Goal: Find specific page/section: Find specific page/section

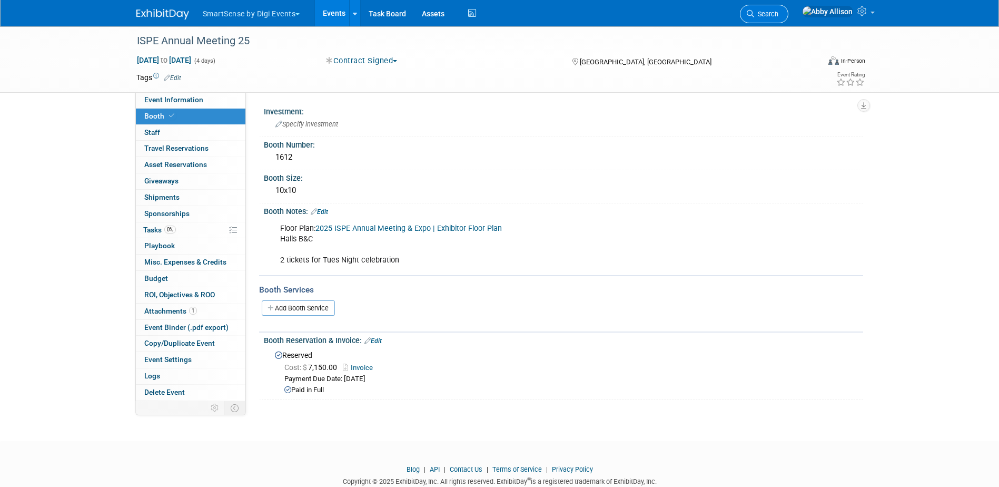
click at [779, 17] on span "Search" at bounding box center [766, 14] width 24 height 8
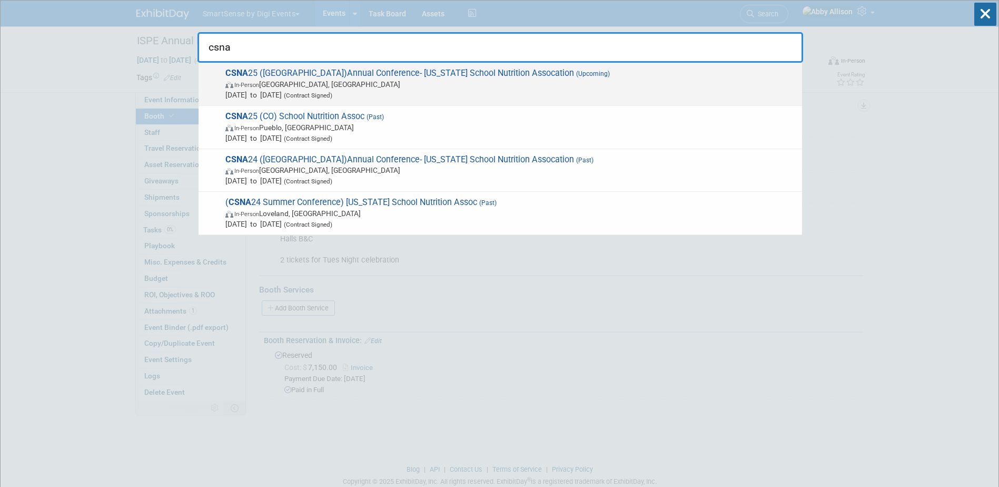
type input "csna"
click at [344, 78] on span "CSNA 25 (CA)Annual Conference- California School Nutrition Assocation (Upcoming…" at bounding box center [509, 84] width 575 height 32
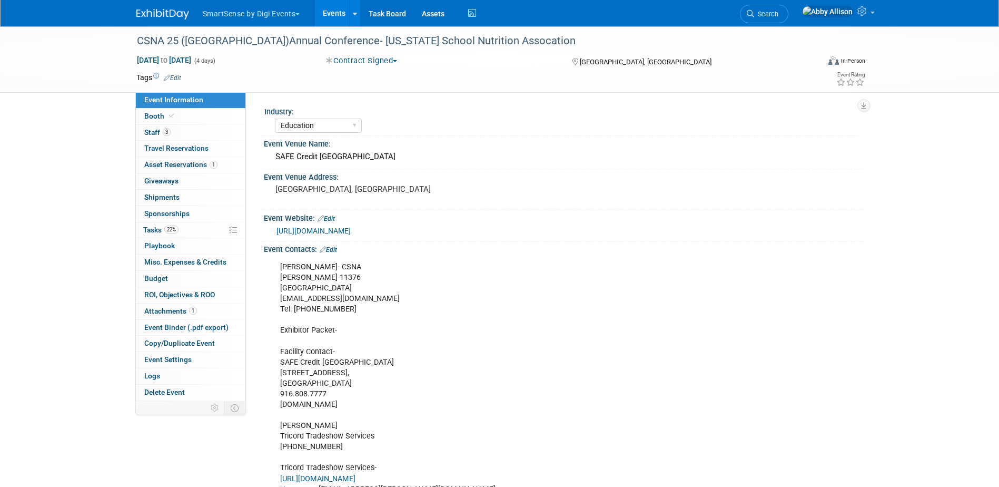
select select "Education"
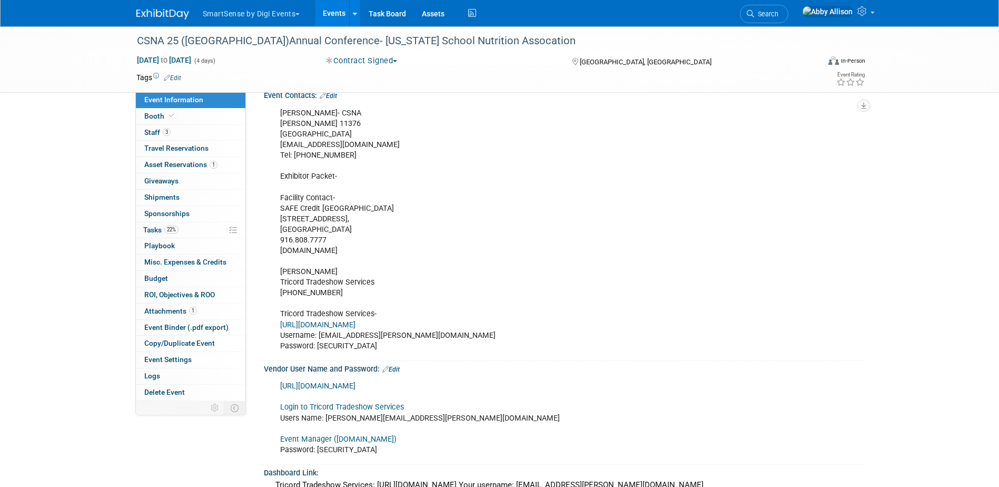
scroll to position [158, 0]
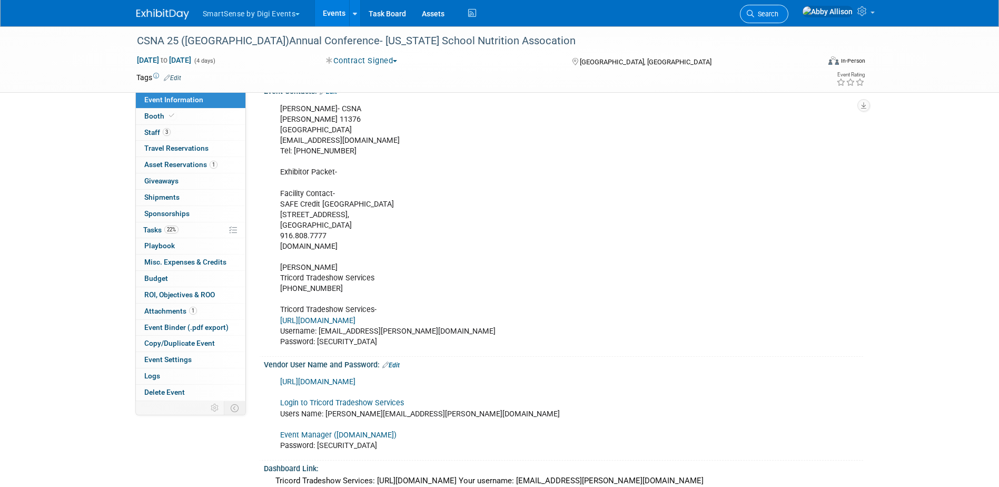
click at [789, 6] on link "Search" at bounding box center [764, 14] width 48 height 18
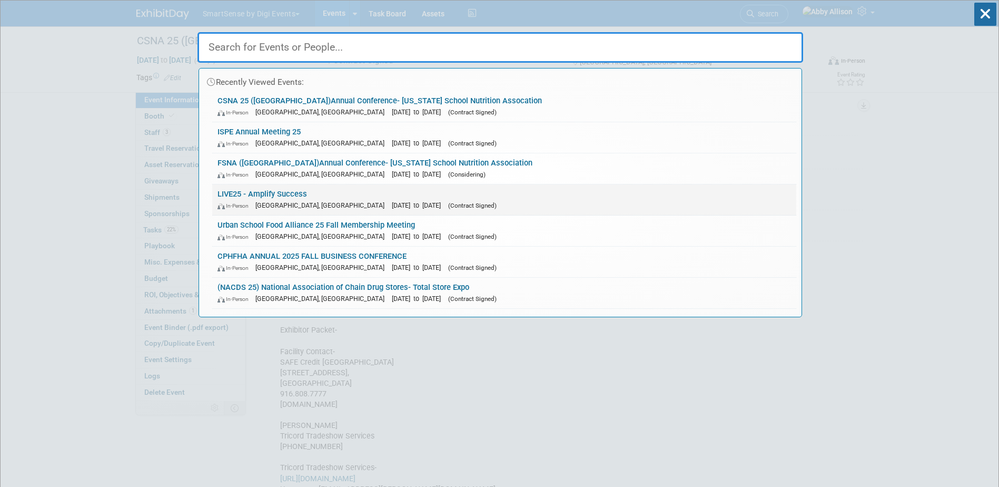
click at [261, 192] on link "LIVE25 - Amplify Success In-Person Nashville, TN Oct 21, 2025 to Oct 24, 2025 (…" at bounding box center [504, 199] width 584 height 31
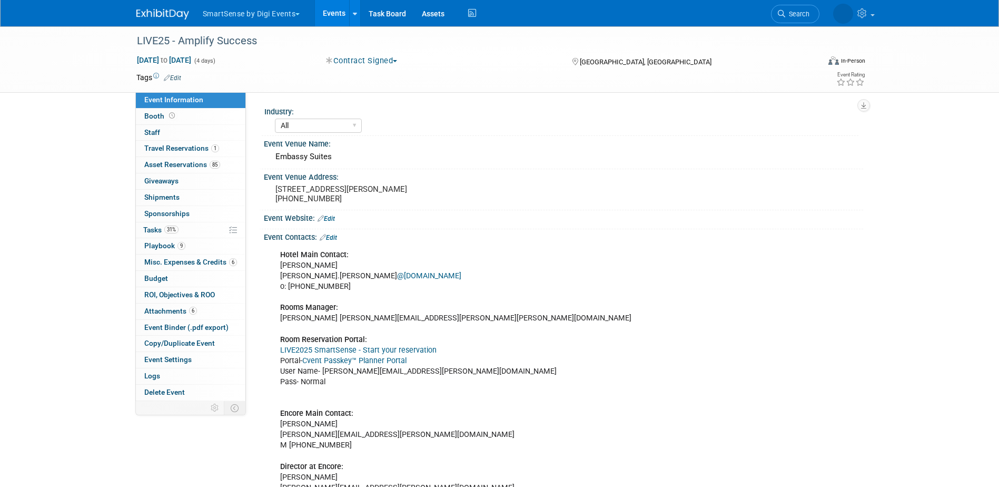
select select "All"
click at [153, 244] on span "Playbook 9" at bounding box center [164, 245] width 41 height 8
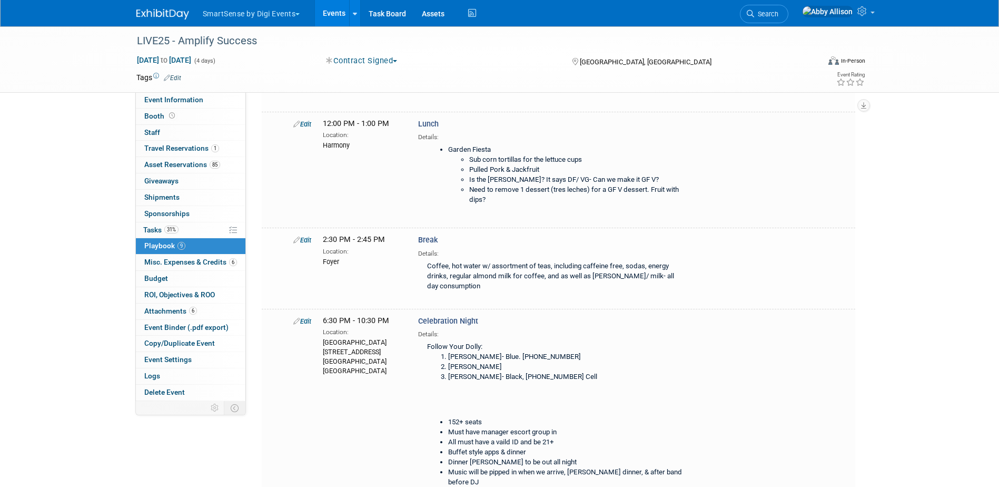
scroll to position [632, 0]
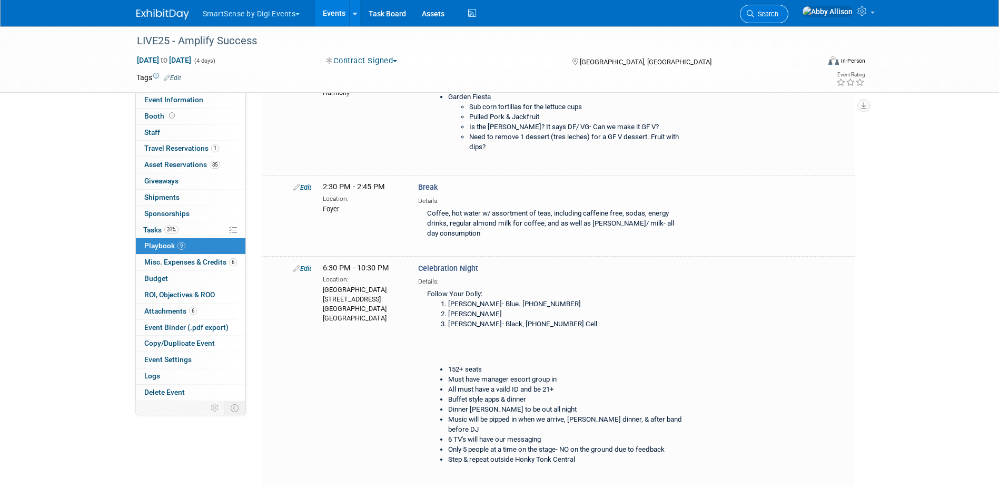
click at [779, 15] on span "Search" at bounding box center [766, 14] width 24 height 8
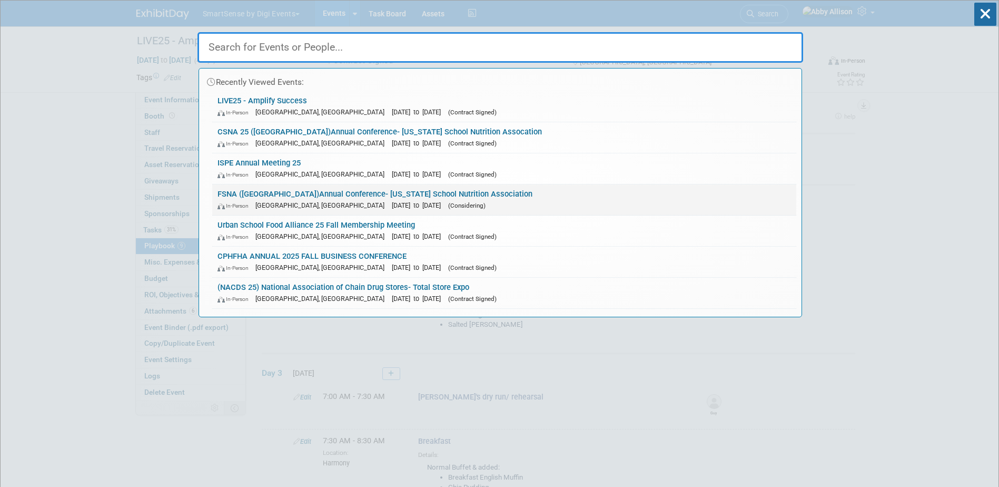
click at [249, 200] on div "In-Person Daytona Beach, FL Oct 23, 2025 to Oct 25, 2025 (Considering)" at bounding box center [505, 205] width 574 height 11
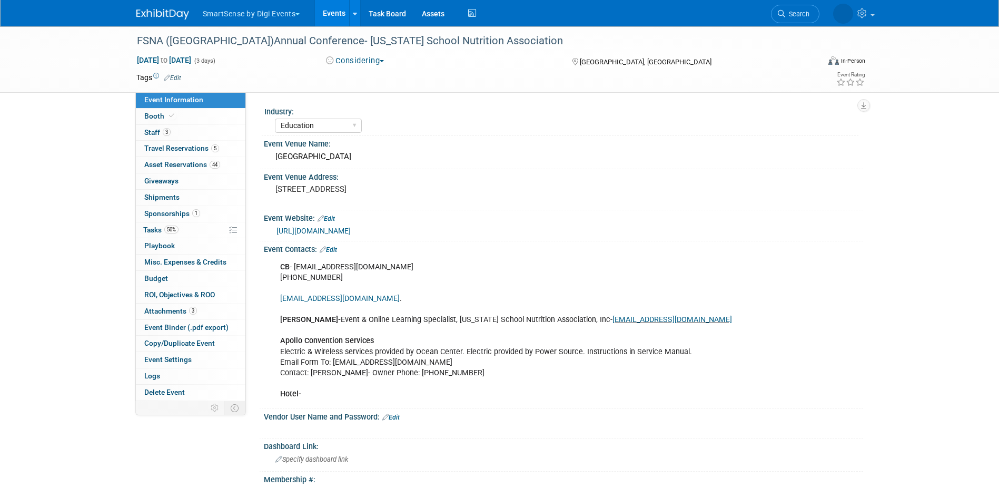
select select "Education"
click at [150, 116] on span "Booth" at bounding box center [160, 116] width 32 height 8
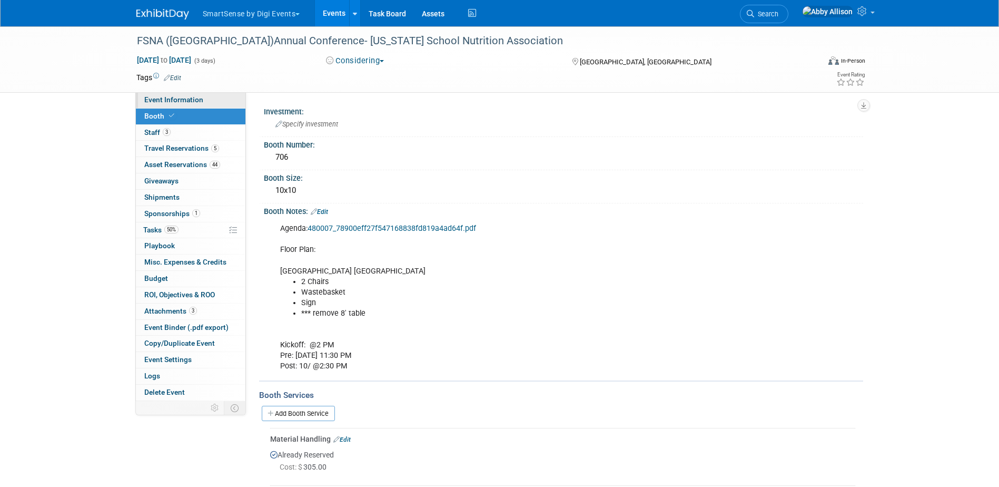
click at [173, 101] on span "Event Information" at bounding box center [173, 99] width 59 height 8
select select "Education"
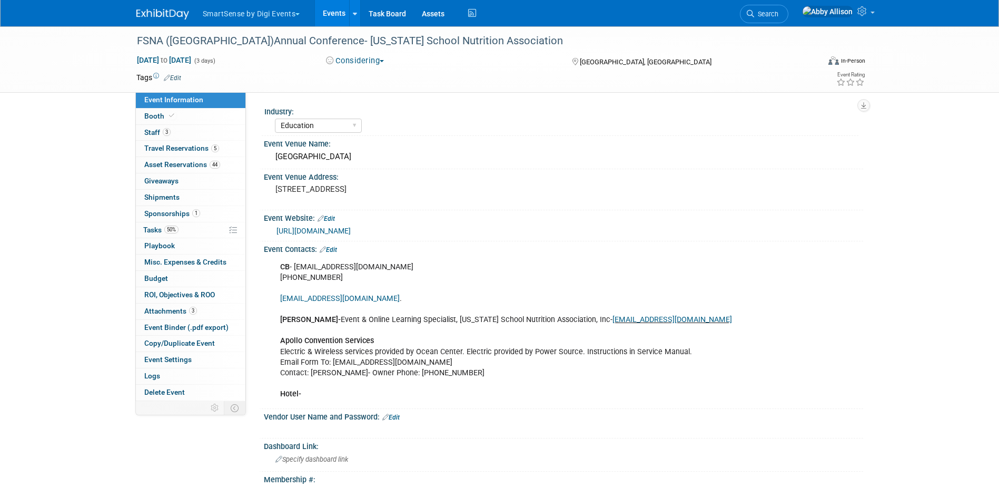
click at [334, 15] on link "Events" at bounding box center [334, 13] width 38 height 26
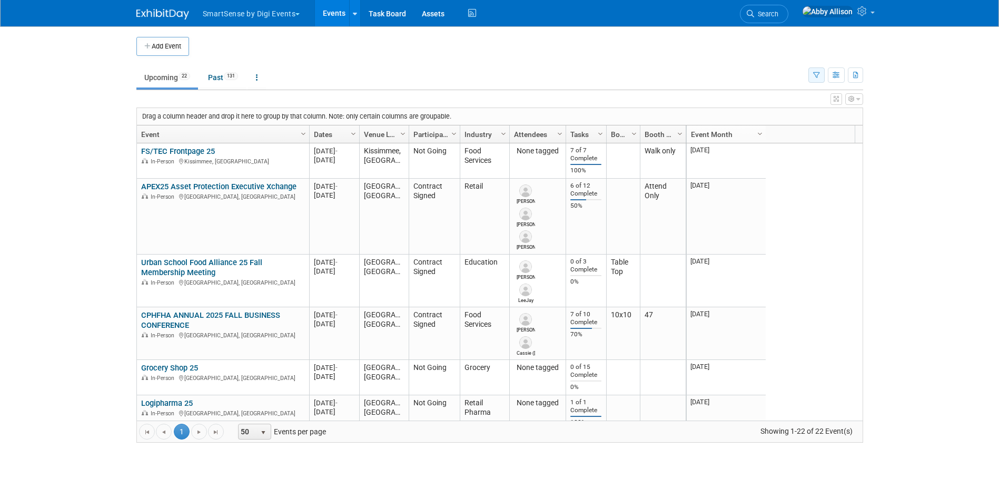
click at [818, 77] on icon "button" at bounding box center [816, 75] width 7 height 7
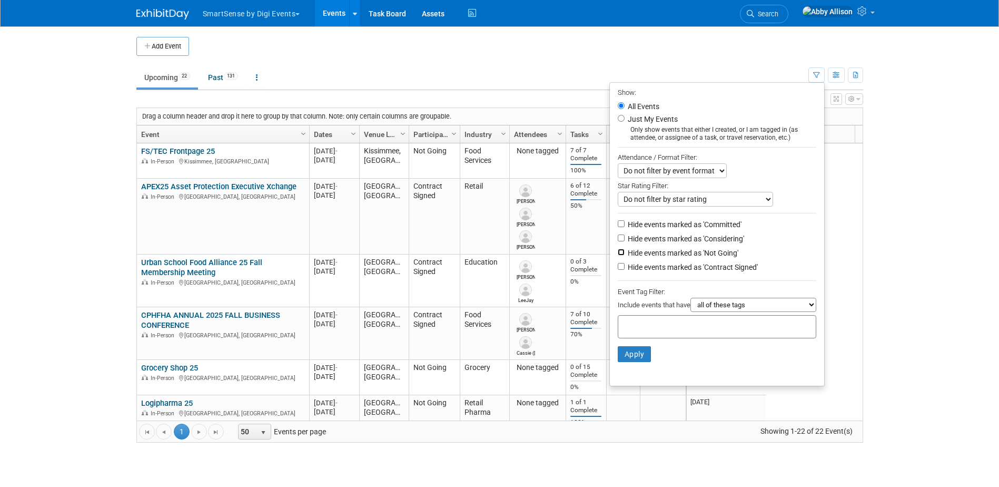
click at [618, 255] on input "Hide events marked as 'Not Going'" at bounding box center [621, 252] width 7 height 7
checkbox input "true"
click at [629, 361] on button "Apply" at bounding box center [635, 354] width 34 height 16
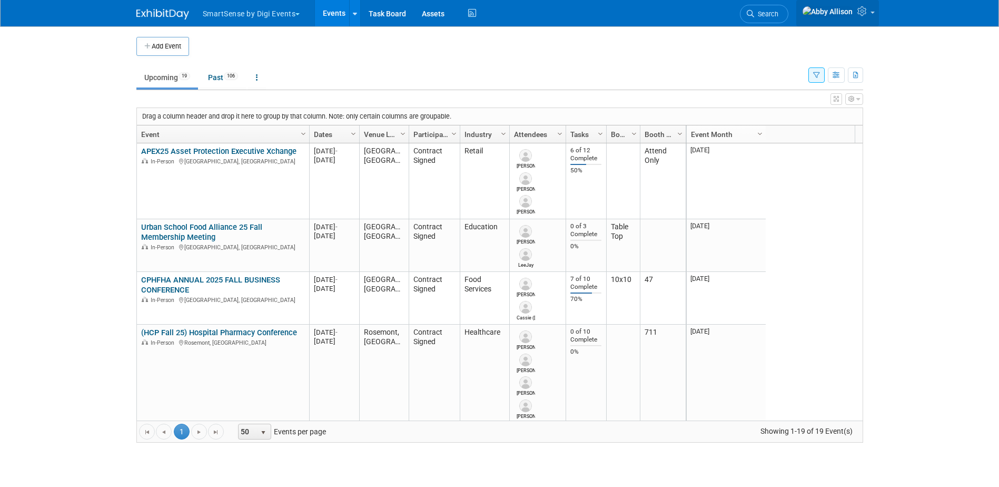
click at [875, 12] on link at bounding box center [838, 13] width 83 height 26
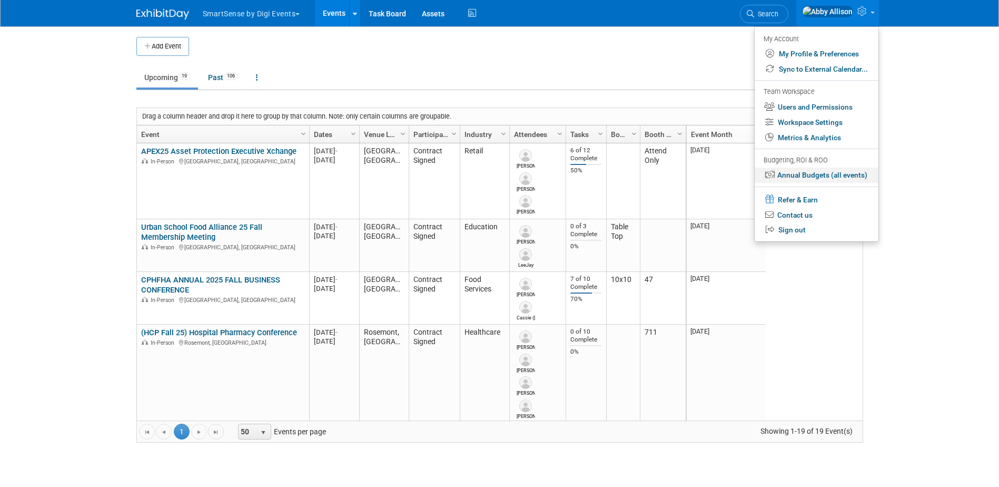
click at [817, 178] on link "Annual Budgets (all events)" at bounding box center [817, 175] width 124 height 15
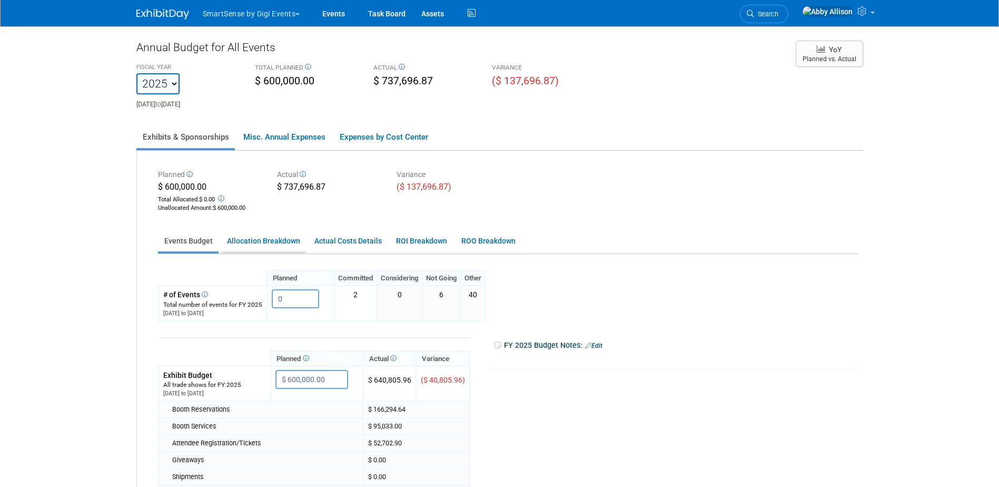
click at [269, 239] on link "Allocation Breakdown" at bounding box center [263, 241] width 85 height 21
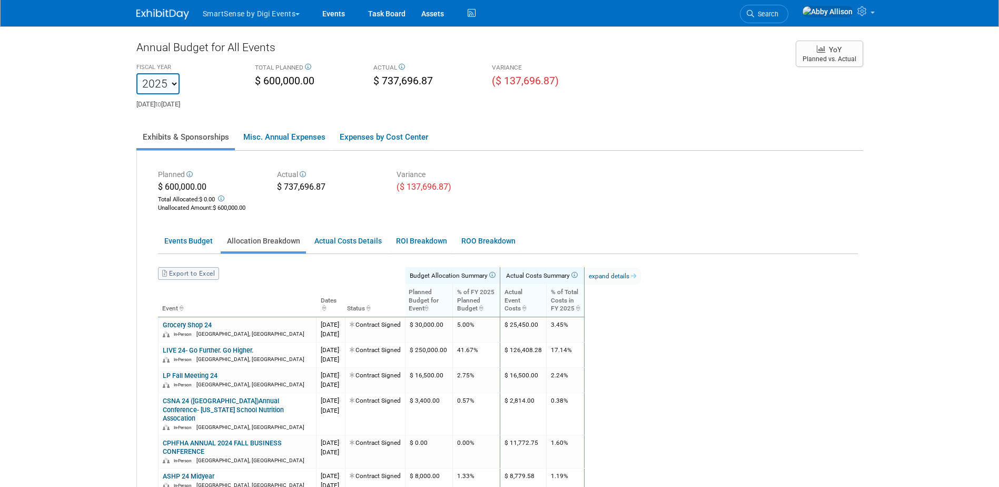
click at [199, 271] on link "Export to Excel" at bounding box center [188, 273] width 61 height 13
click at [654, 103] on div "FISCAL YEAR 2020 2021 2022 2023 2024 2025 2026 2027 2028 2029 2030 2031 Oct 1, …" at bounding box center [461, 85] width 665 height 48
click at [779, 14] on span "Search" at bounding box center [766, 14] width 24 height 8
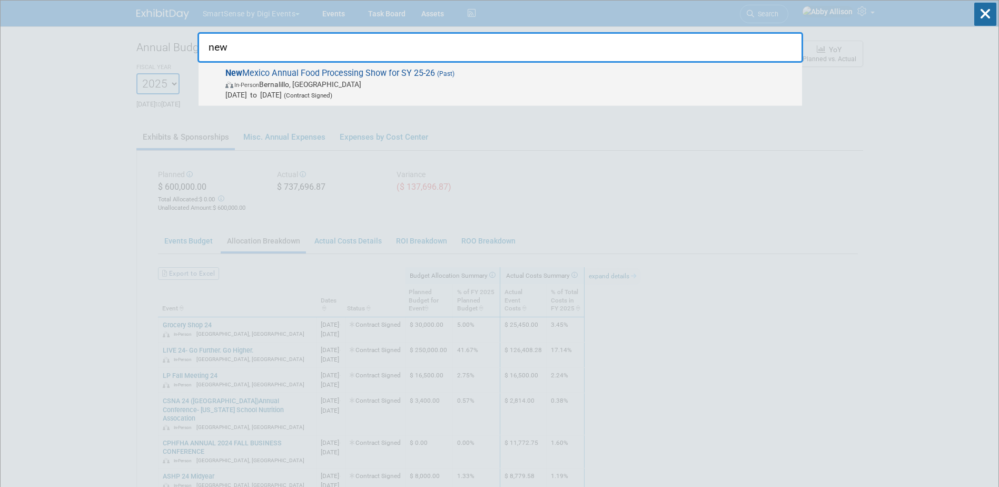
type input "new"
click at [286, 78] on span "New Mexico Annual Food Processing Show for SY 25-26 (Past) In-Person Bernalillo…" at bounding box center [509, 84] width 575 height 32
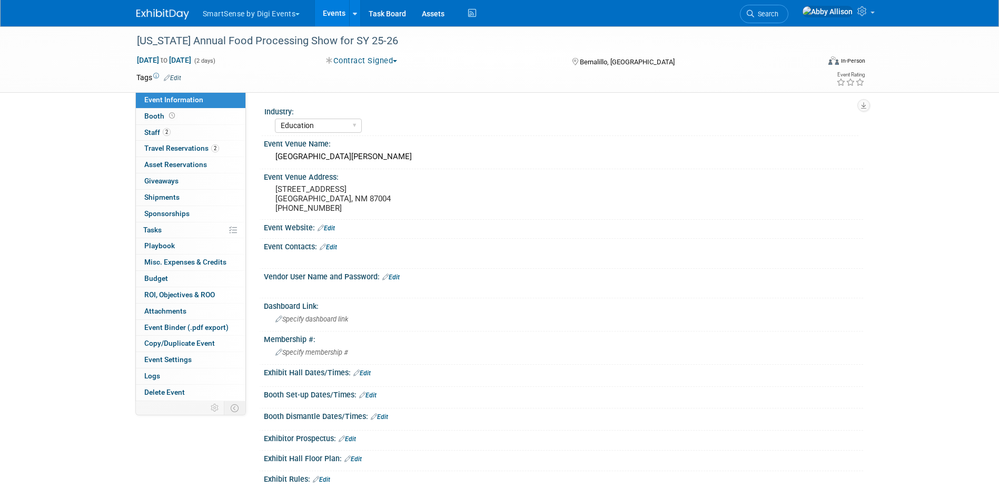
select select "Education"
click at [155, 117] on span "Booth" at bounding box center [160, 116] width 33 height 8
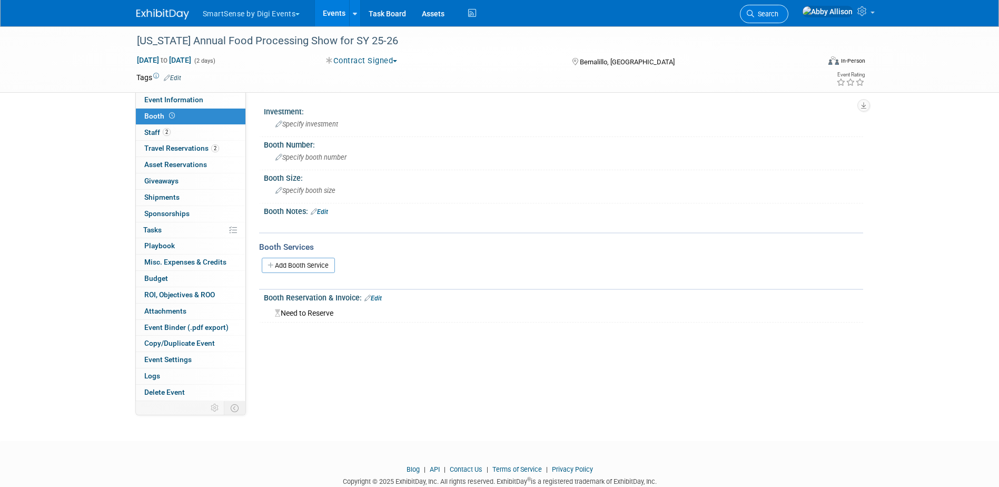
click at [779, 13] on span "Search" at bounding box center [766, 14] width 24 height 8
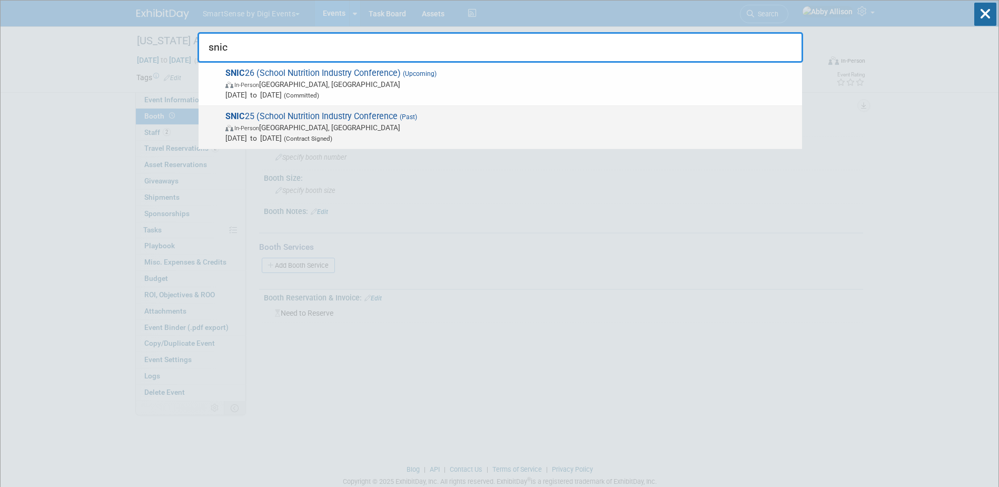
type input "snic"
click at [281, 117] on span "SNIC 25 (School Nutrition Industry Conference (Past) In-Person Phoenix, AZ Jan …" at bounding box center [509, 127] width 575 height 32
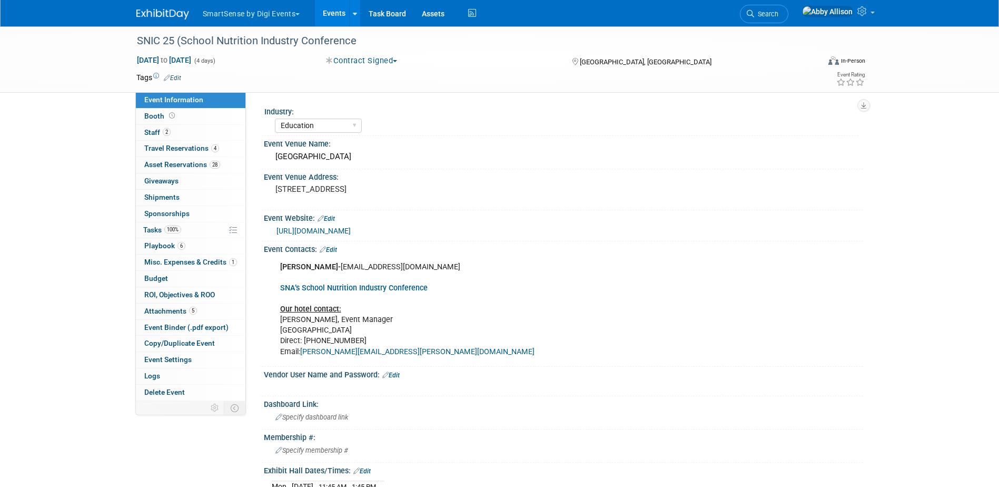
select select "Education"
click at [202, 119] on link "Booth" at bounding box center [191, 117] width 110 height 16
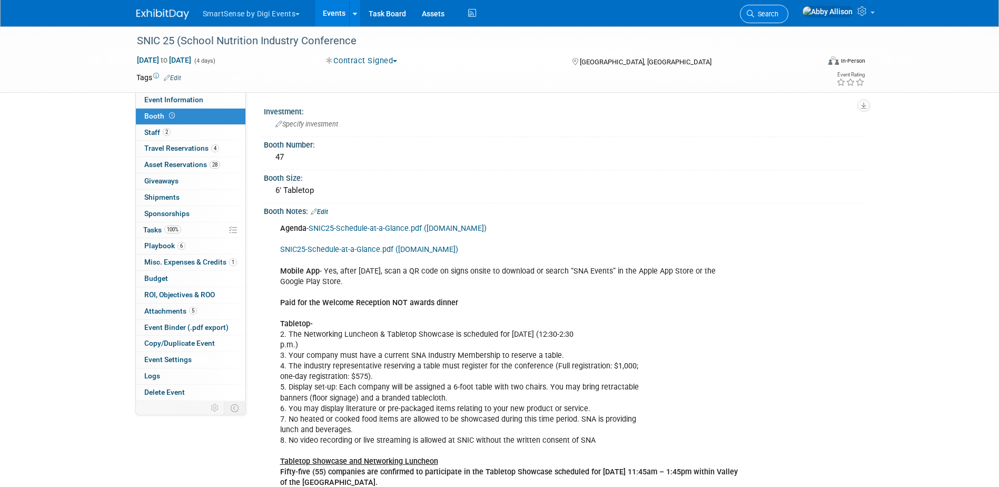
click at [785, 19] on link "Search" at bounding box center [764, 14] width 48 height 18
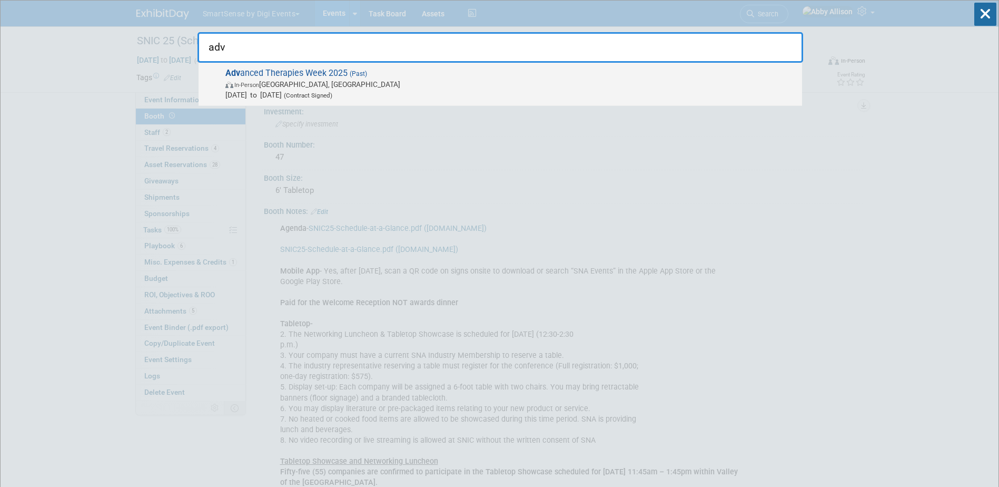
type input "adv"
click at [458, 90] on span "[DATE] to [DATE] (Contract Signed)" at bounding box center [511, 95] width 572 height 11
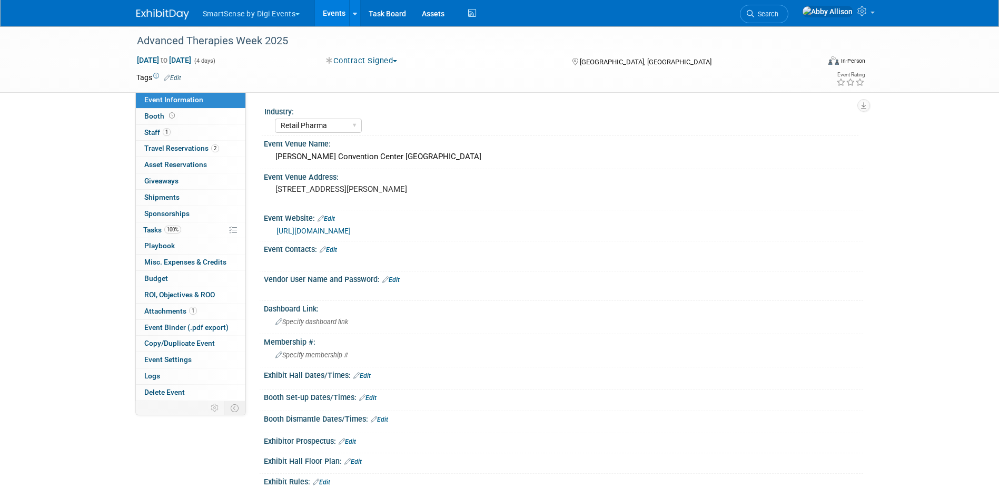
select select "Retail Pharma"
click at [180, 119] on link "Booth" at bounding box center [191, 117] width 110 height 16
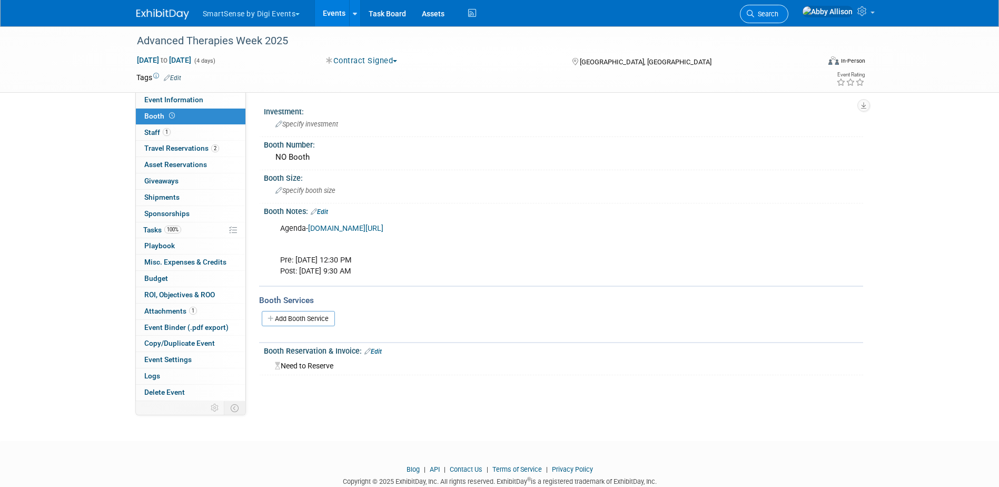
click at [754, 16] on icon at bounding box center [750, 13] width 7 height 7
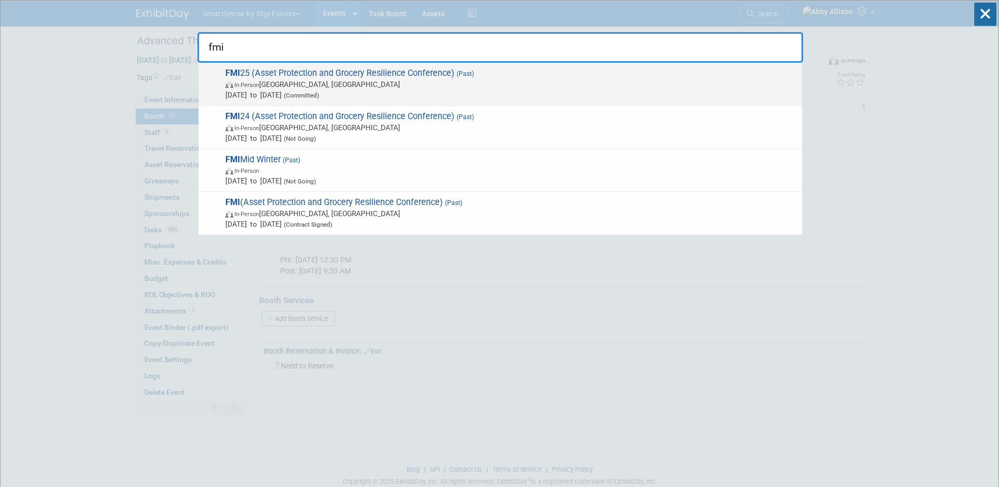
type input "fmi"
click at [341, 85] on span "In-Person St. Louis, MO" at bounding box center [511, 84] width 572 height 11
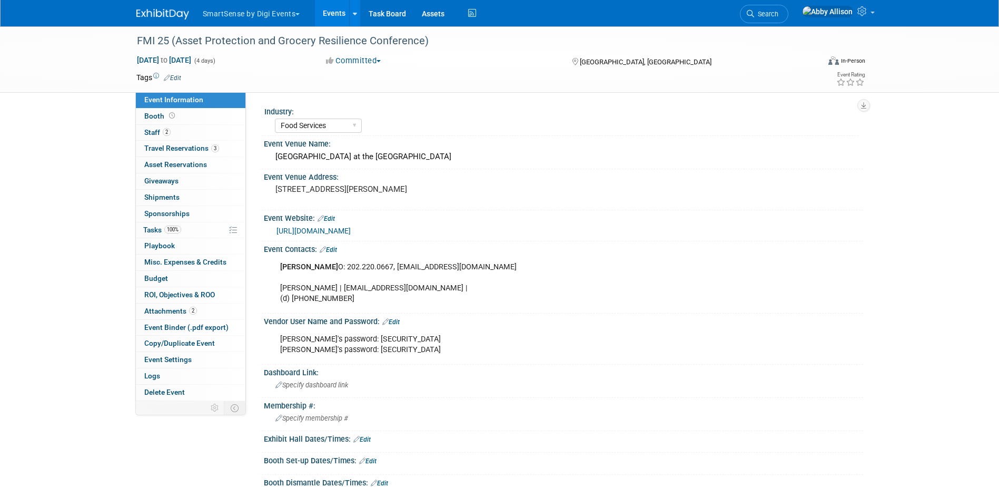
select select "Food Services"
click at [199, 113] on link "Booth" at bounding box center [191, 117] width 110 height 16
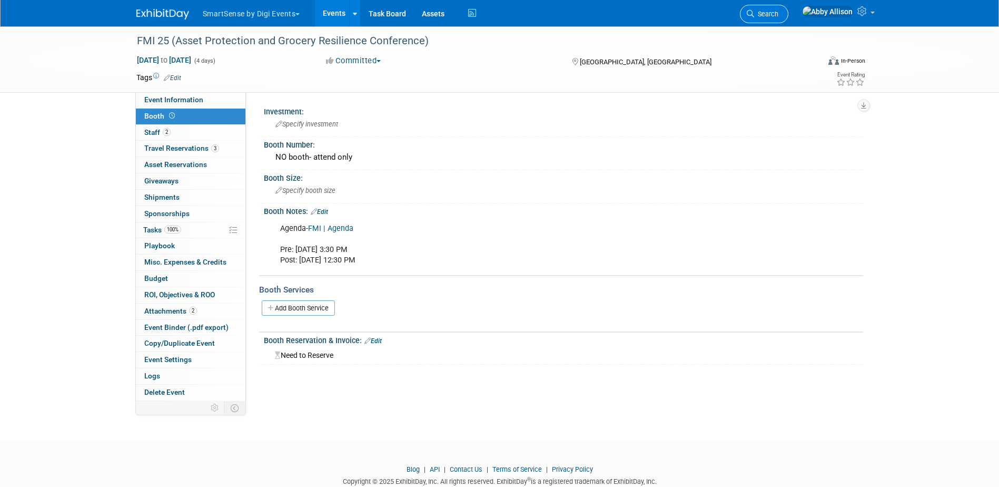
click at [779, 16] on span "Search" at bounding box center [766, 14] width 24 height 8
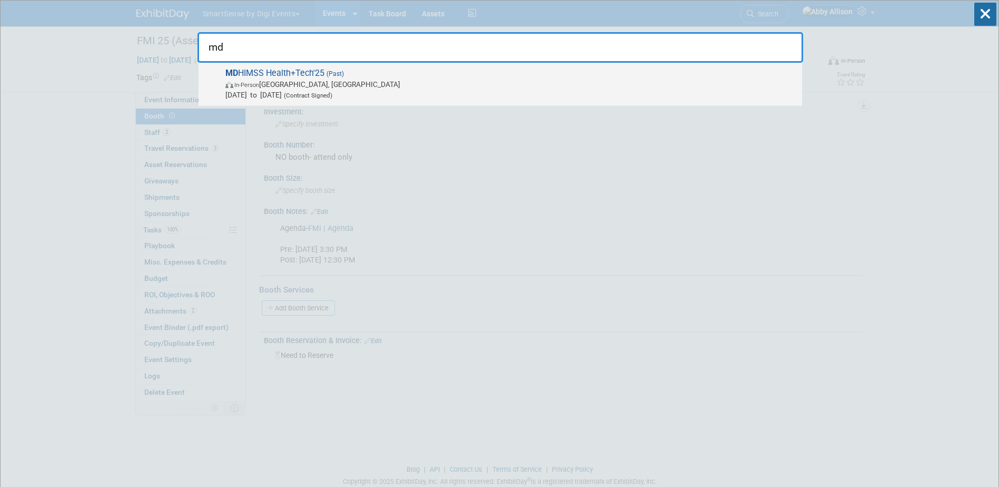
type input "md"
click at [312, 80] on span "In-Person [GEOGRAPHIC_DATA], [GEOGRAPHIC_DATA]" at bounding box center [511, 84] width 572 height 11
